Goal: Task Accomplishment & Management: Manage account settings

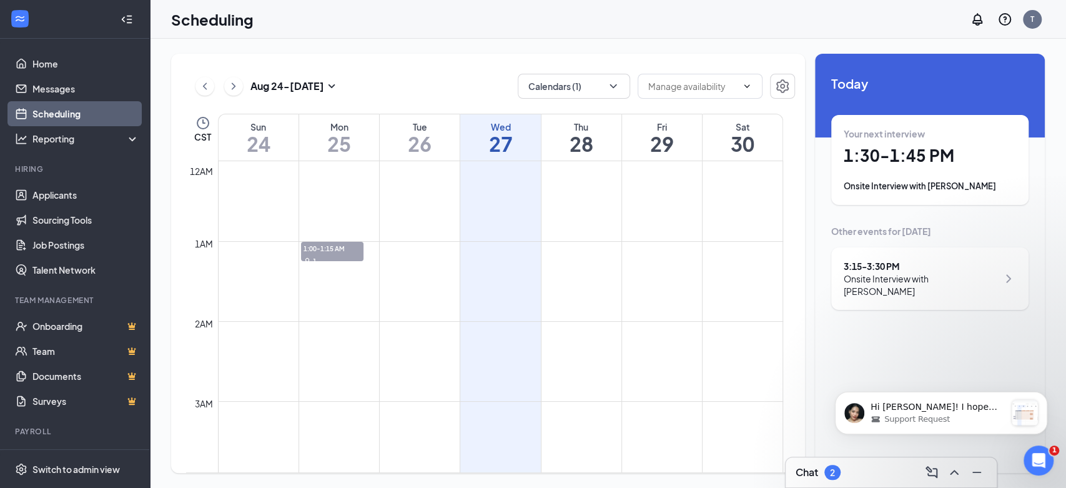
scroll to position [614, 0]
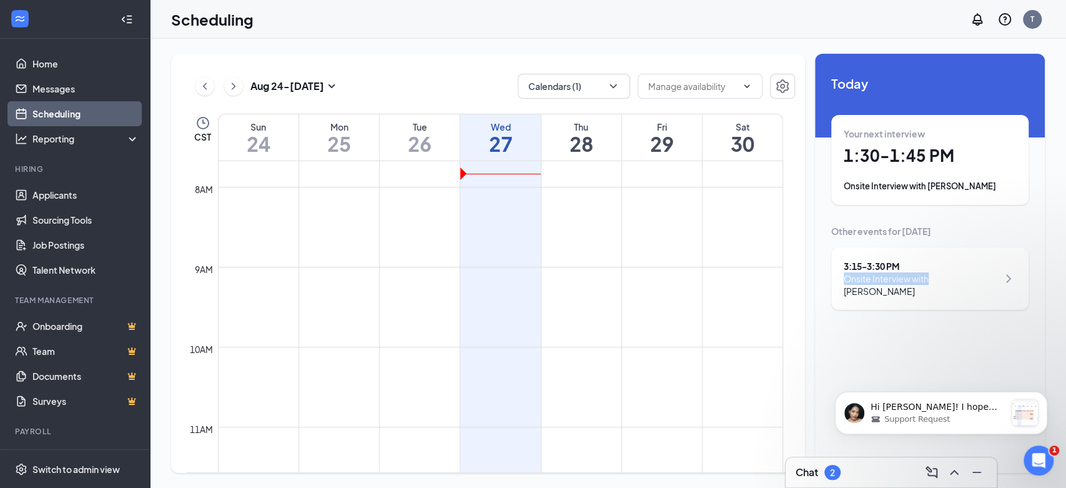
click at [930, 269] on div "3:15 - 3:30 PM Onsite Interview with [PERSON_NAME]" at bounding box center [921, 278] width 154 height 37
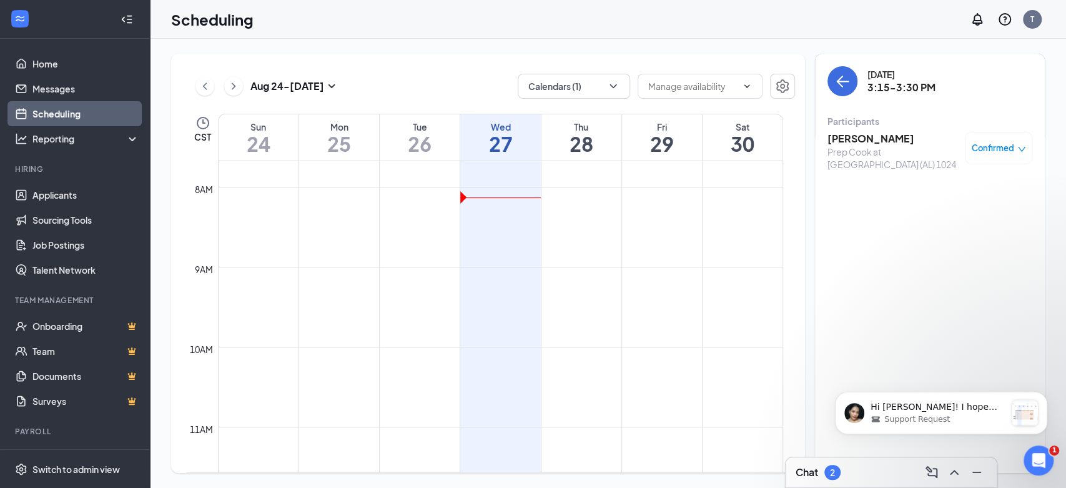
click at [479, 143] on h1 "27" at bounding box center [500, 143] width 80 height 21
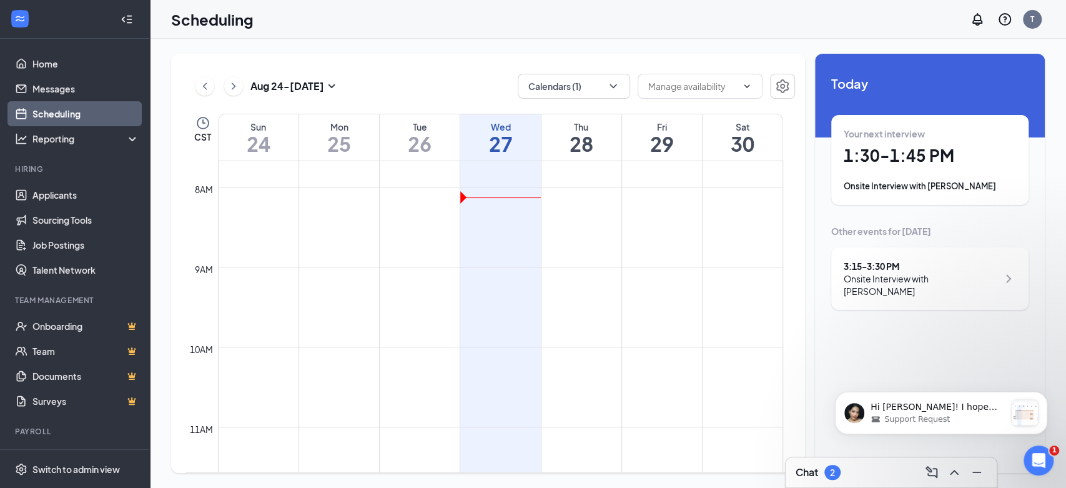
click at [973, 181] on div "Onsite Interview with [PERSON_NAME]" at bounding box center [930, 186] width 172 height 12
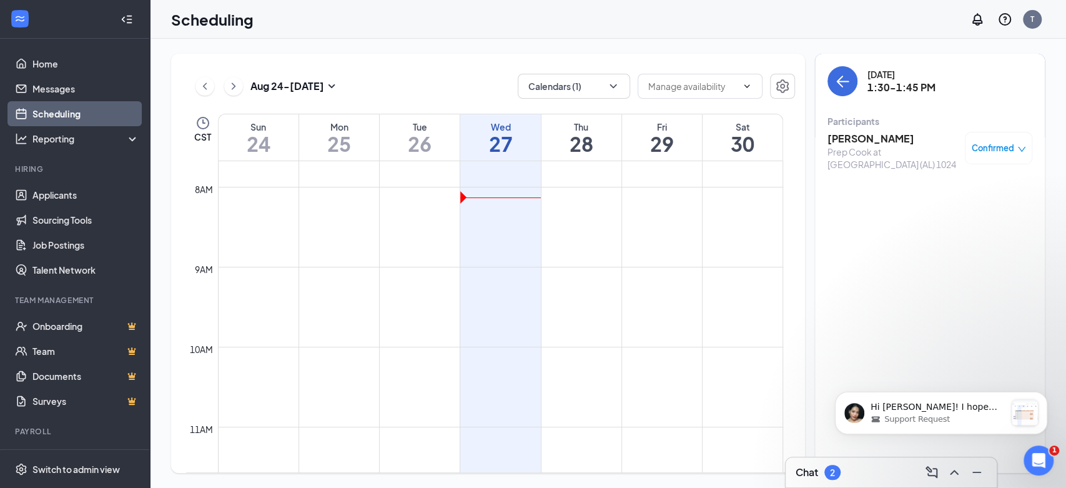
click at [895, 142] on h3 "[PERSON_NAME]" at bounding box center [893, 139] width 131 height 14
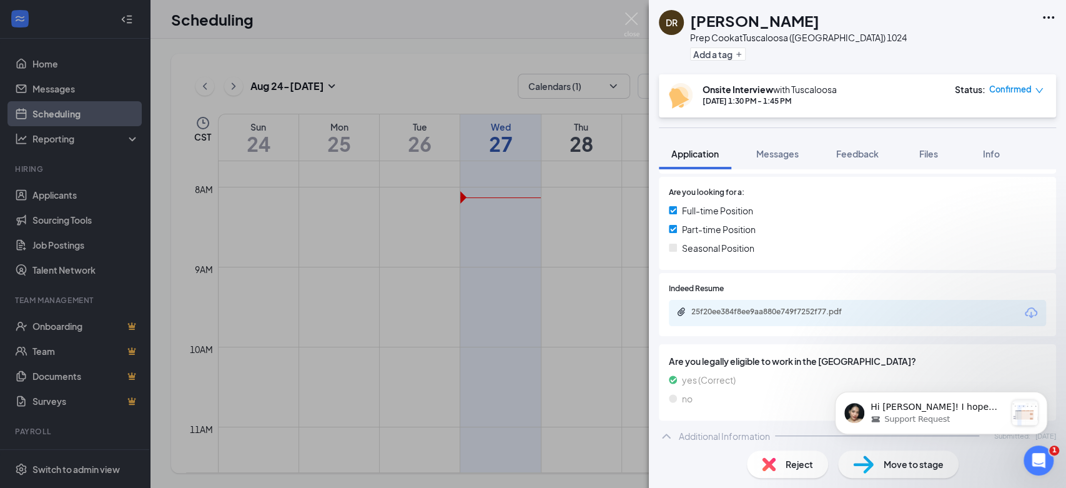
scroll to position [277, 0]
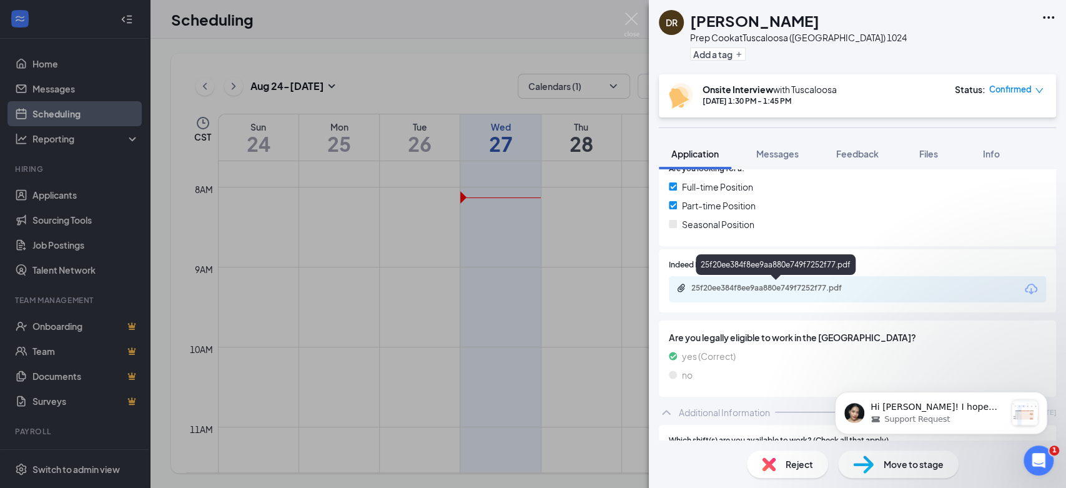
click at [783, 291] on div "25f20ee384f8ee9aa880e749f7252f77.pdf" at bounding box center [779, 288] width 175 height 10
click at [633, 15] on img at bounding box center [632, 24] width 16 height 24
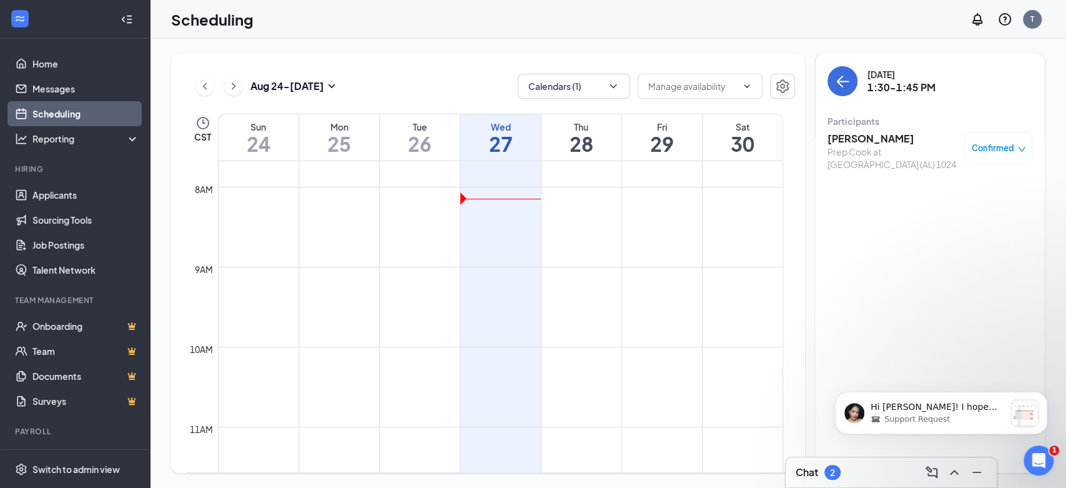
click at [468, 163] on td at bounding box center [500, 157] width 565 height 20
click at [493, 147] on h1 "27" at bounding box center [500, 143] width 80 height 21
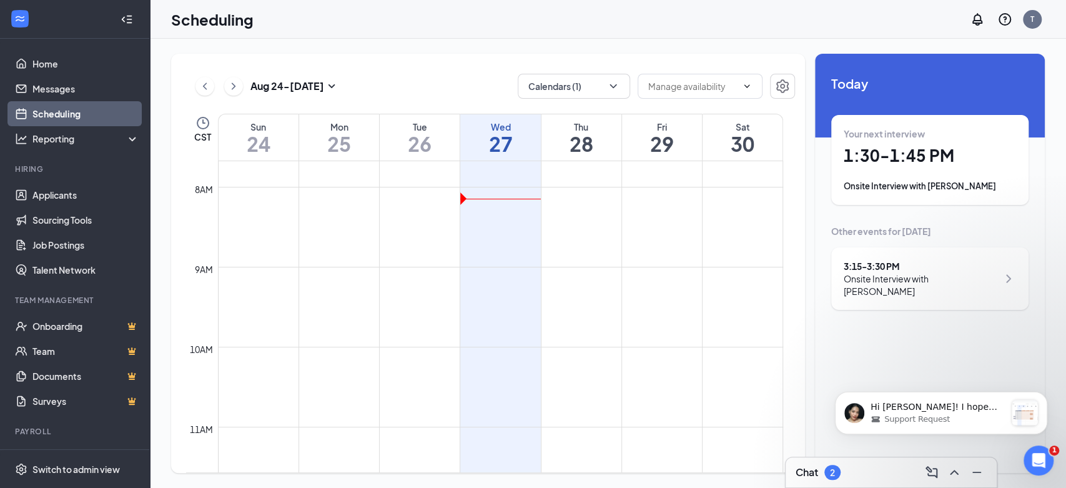
click at [915, 264] on div "3:15 - 3:30 PM" at bounding box center [921, 266] width 154 height 12
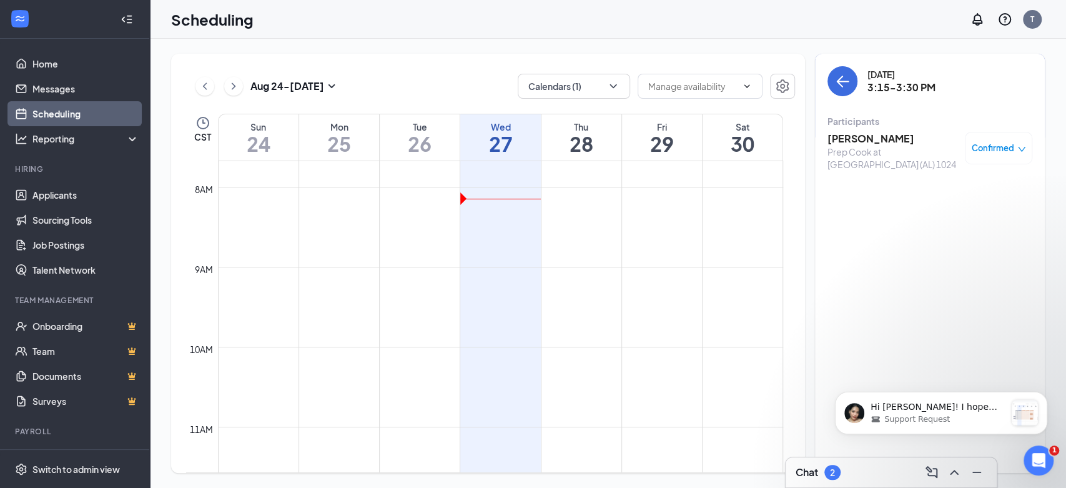
click at [865, 167] on div "Prep Cook at [GEOGRAPHIC_DATA] (AL) 1024" at bounding box center [893, 158] width 131 height 25
click at [862, 159] on div "Prep Cook at [GEOGRAPHIC_DATA] (AL) 1024" at bounding box center [893, 158] width 131 height 25
click at [859, 146] on div "Prep Cook at [GEOGRAPHIC_DATA] (AL) 1024" at bounding box center [893, 158] width 131 height 25
click at [857, 141] on h3 "[PERSON_NAME]" at bounding box center [893, 139] width 131 height 14
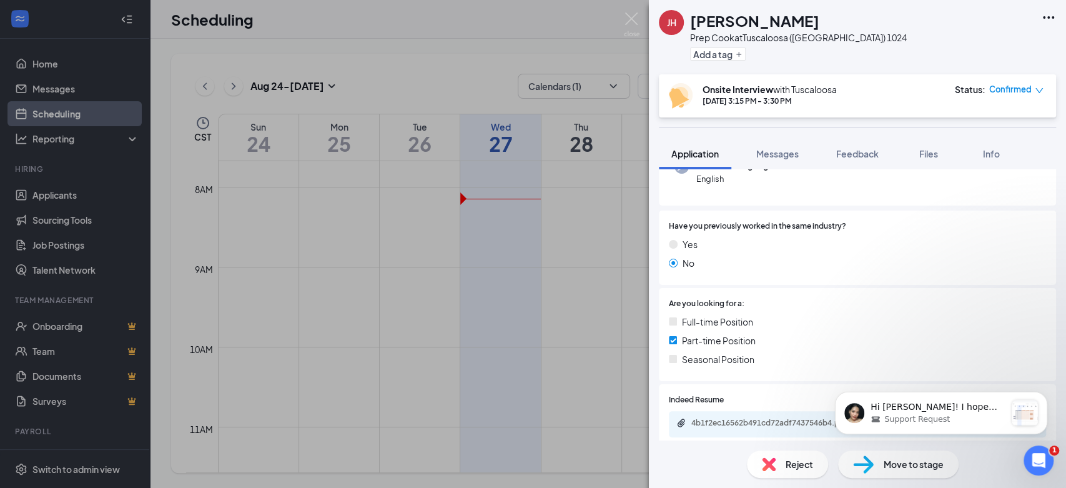
scroll to position [208, 0]
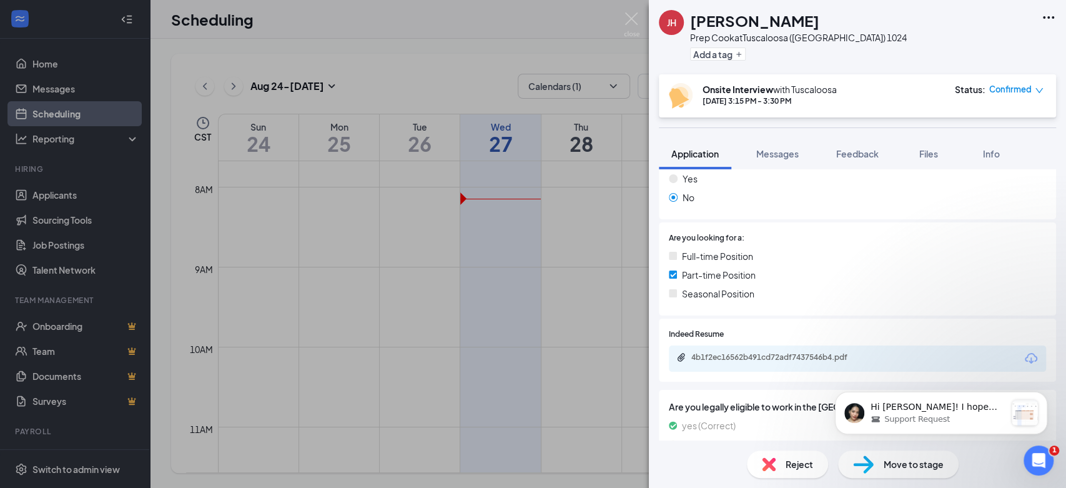
click at [814, 364] on div "4b1f2ec16562b491cd72adf7437546b4.pdf" at bounding box center [857, 358] width 377 height 26
click at [816, 354] on div "4b1f2ec16562b491cd72adf7437546b4.pdf" at bounding box center [779, 357] width 175 height 10
click at [610, 104] on div "[PERSON_NAME] [PERSON_NAME] Prep Cook at [GEOGRAPHIC_DATA] ([GEOGRAPHIC_DATA]) …" at bounding box center [533, 244] width 1066 height 488
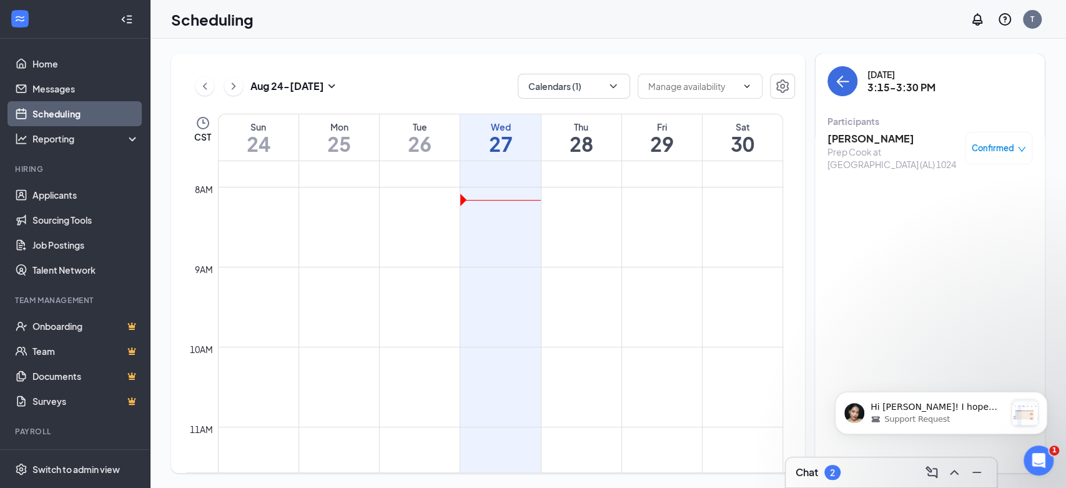
click at [525, 156] on div "Wed 27" at bounding box center [500, 137] width 80 height 46
